Goal: Information Seeking & Learning: Learn about a topic

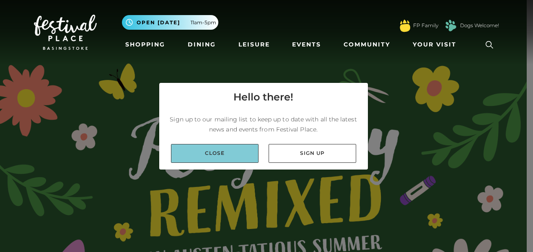
click at [251, 152] on link "Close" at bounding box center [215, 153] width 88 height 19
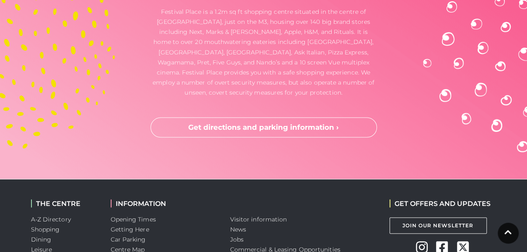
scroll to position [2438, 0]
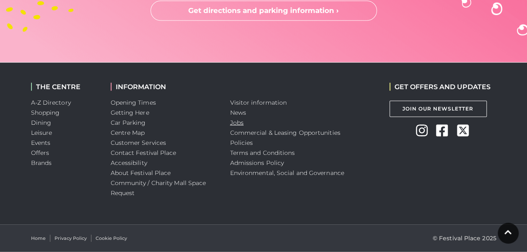
click at [232, 123] on link "Jobs" at bounding box center [236, 123] width 13 height 8
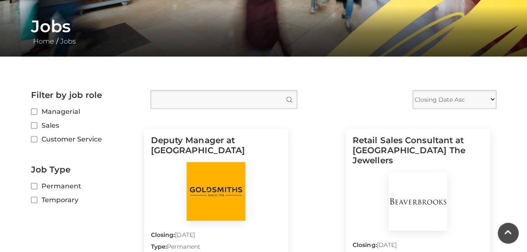
scroll to position [151, 0]
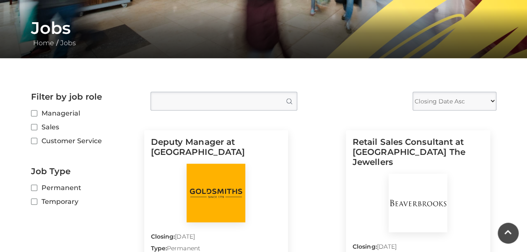
click at [482, 101] on select "Closing Date Asc Closing Date Desc" at bounding box center [454, 101] width 84 height 19
click at [518, 161] on main "Jobs Home / Jobs Filter by job role Managerial Sales Customer Service Job Type …" at bounding box center [263, 172] width 527 height 647
click at [33, 201] on input "Temporary" at bounding box center [33, 201] width 5 height 5
checkbox input "true"
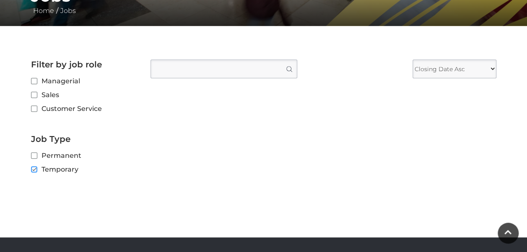
scroll to position [185, 0]
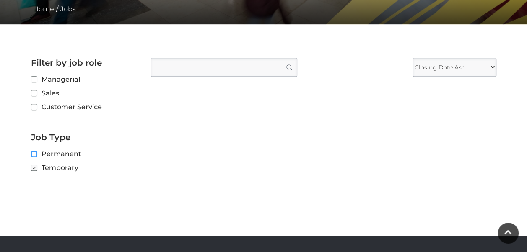
click at [31, 156] on input "Permanent" at bounding box center [33, 154] width 5 height 5
checkbox input "true"
checkbox input "false"
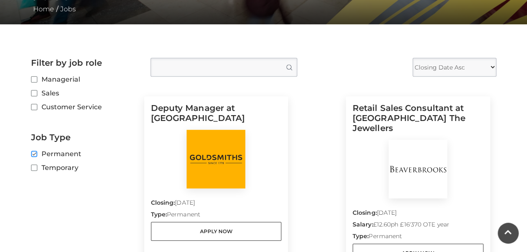
click at [32, 154] on input "Permanent" at bounding box center [33, 154] width 5 height 5
checkbox input "false"
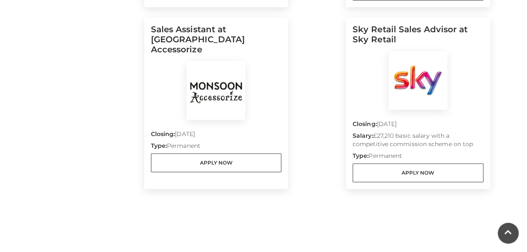
scroll to position [448, 0]
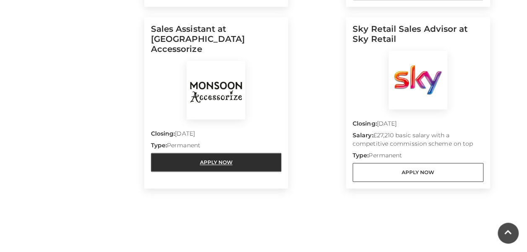
click at [242, 153] on link "Apply Now" at bounding box center [216, 162] width 131 height 19
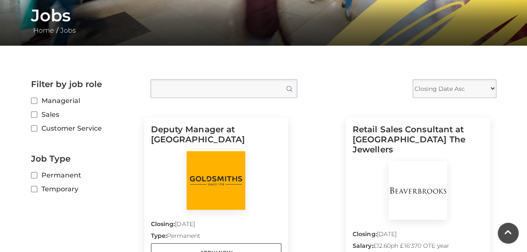
scroll to position [163, 0]
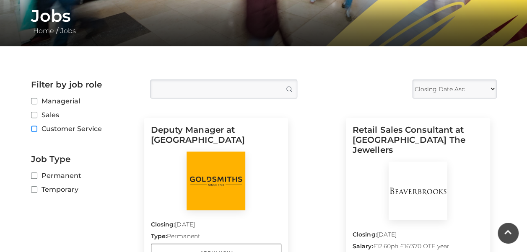
click at [34, 131] on input "Customer Service" at bounding box center [33, 129] width 5 height 5
checkbox input "true"
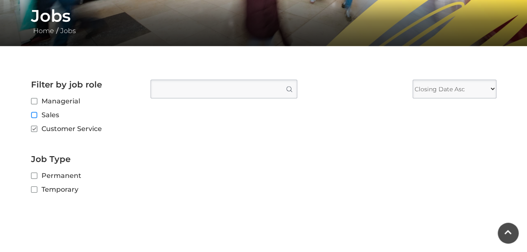
click at [34, 114] on input "Sales" at bounding box center [33, 115] width 5 height 5
checkbox input "true"
checkbox input "false"
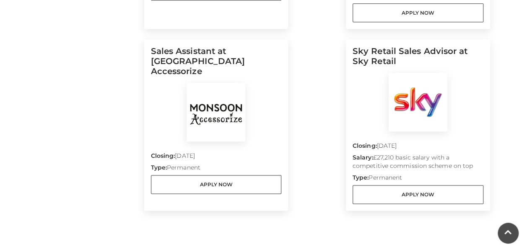
scroll to position [424, 0]
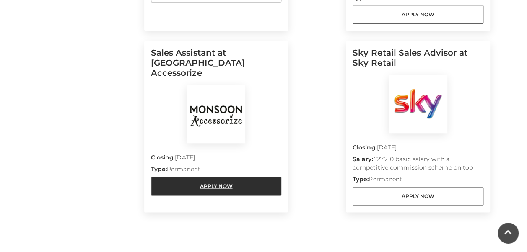
click at [238, 177] on link "Apply Now" at bounding box center [216, 186] width 131 height 19
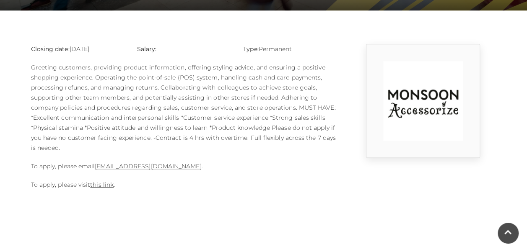
scroll to position [199, 0]
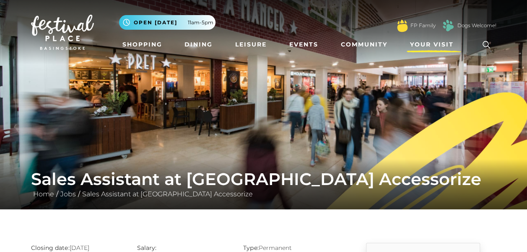
click at [441, 43] on span "Your Visit" at bounding box center [432, 44] width 44 height 9
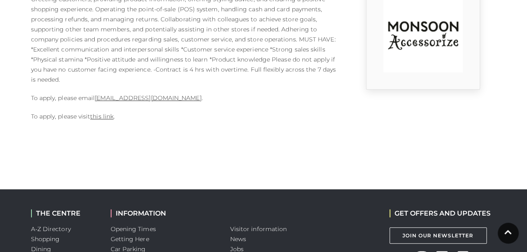
scroll to position [394, 0]
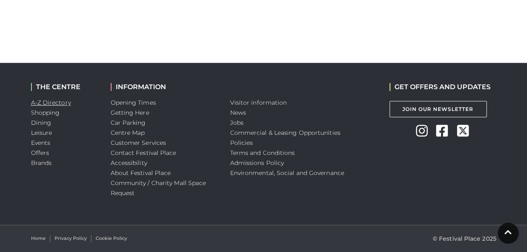
click at [43, 102] on link "A-Z Directory" at bounding box center [51, 103] width 40 height 8
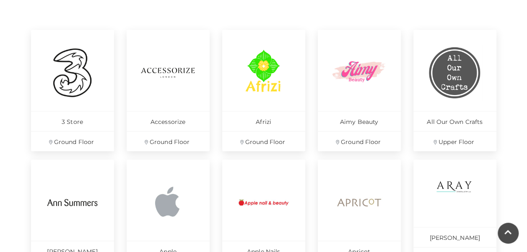
scroll to position [364, 0]
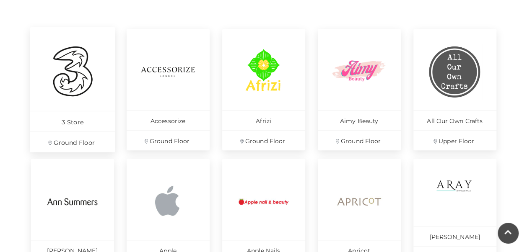
click at [85, 111] on p "3 Store" at bounding box center [72, 121] width 85 height 21
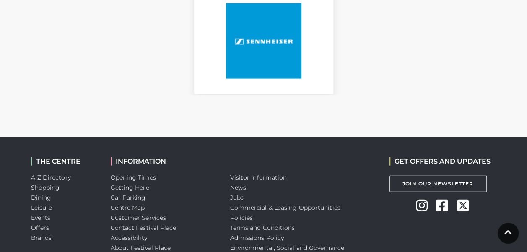
scroll to position [978, 0]
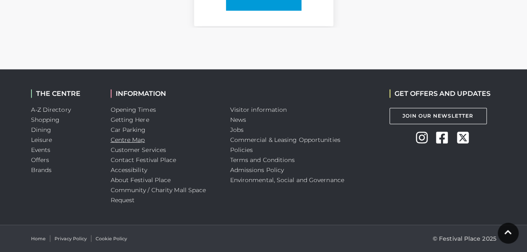
click at [126, 139] on link "Centre Map" at bounding box center [128, 140] width 34 height 8
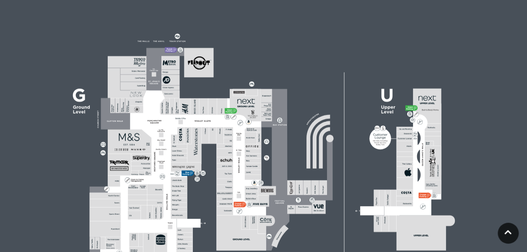
scroll to position [236, 0]
click at [168, 58] on rect at bounding box center [170, 62] width 18 height 13
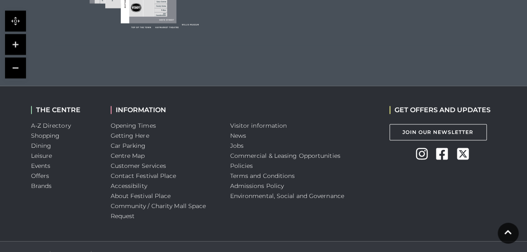
scroll to position [500, 0]
click at [49, 122] on link "A-Z Directory" at bounding box center [51, 126] width 40 height 8
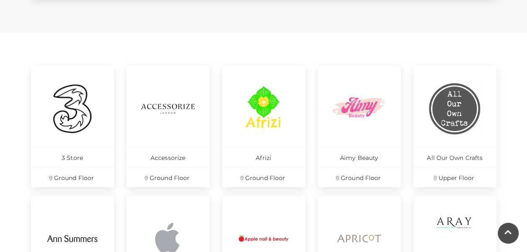
scroll to position [355, 0]
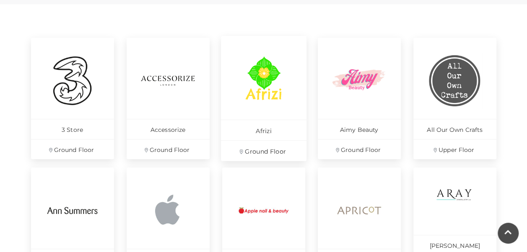
click at [280, 109] on link "Afrizi Ground Floor" at bounding box center [263, 98] width 85 height 125
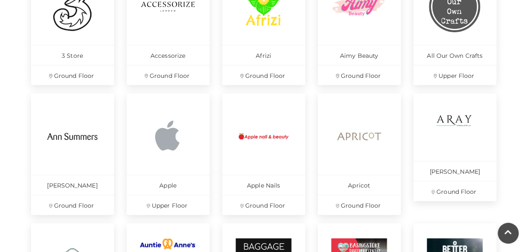
scroll to position [433, 0]
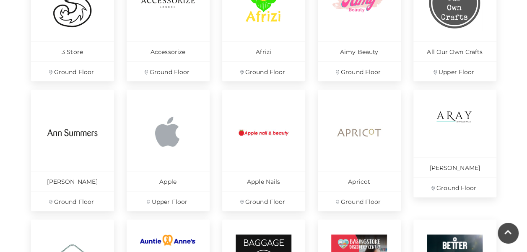
click at [310, 101] on div "Apple Nails Ground Floor" at bounding box center [264, 155] width 96 height 130
click at [171, 175] on p "Apple" at bounding box center [167, 181] width 85 height 21
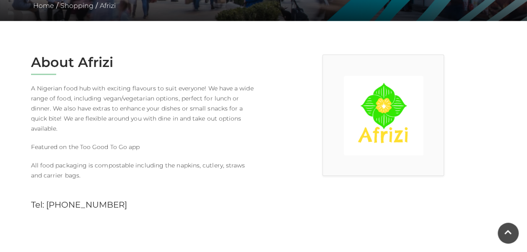
scroll to position [118, 0]
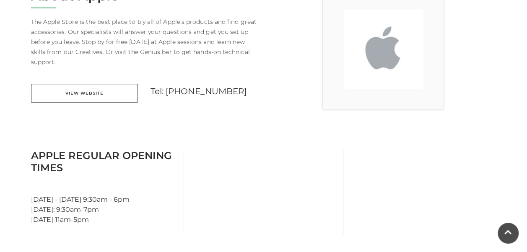
scroll to position [267, 0]
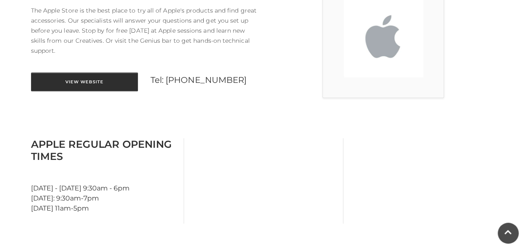
click at [106, 73] on link "View Website" at bounding box center [84, 82] width 107 height 19
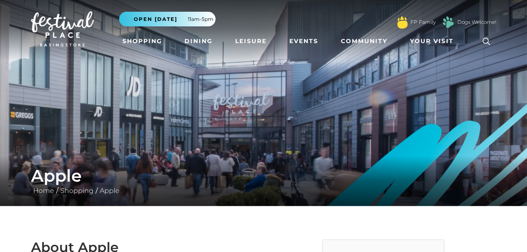
scroll to position [0, 0]
